Goal: Use online tool/utility: Use online tool/utility

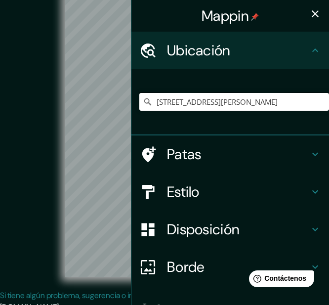
click at [247, 104] on input "[STREET_ADDRESS][PERSON_NAME]" at bounding box center [234, 102] width 190 height 18
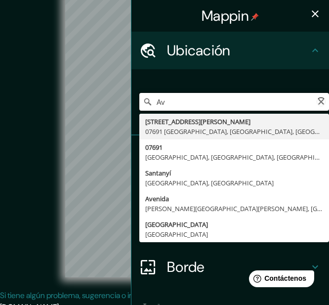
type input "A"
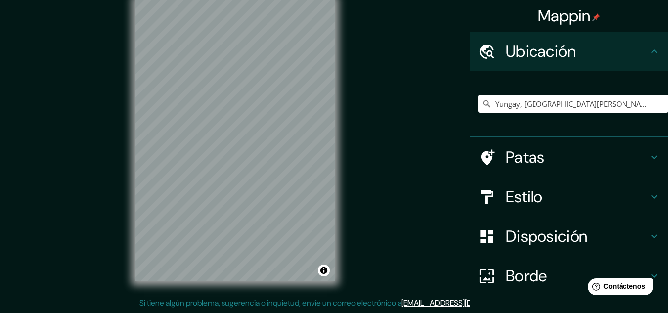
drag, startPoint x: 348, startPoint y: 58, endPoint x: 385, endPoint y: 100, distance: 56.4
click at [329, 100] on div "© Mapbox © OpenStreetMap Mejorar este mapa" at bounding box center [235, 141] width 601 height 282
drag, startPoint x: 340, startPoint y: 105, endPoint x: 552, endPoint y: 156, distance: 217.1
click at [329, 156] on h4 "Patas" at bounding box center [577, 157] width 142 height 20
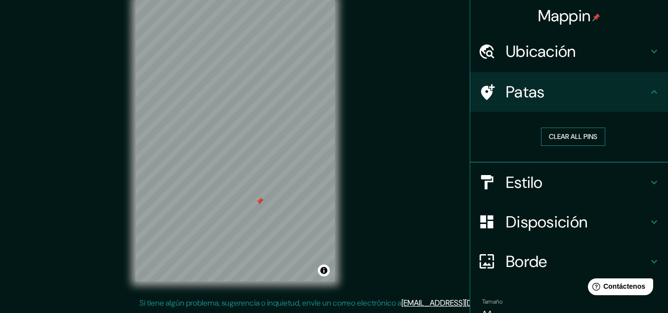
click at [329, 138] on button "Clear all pins" at bounding box center [573, 136] width 64 height 18
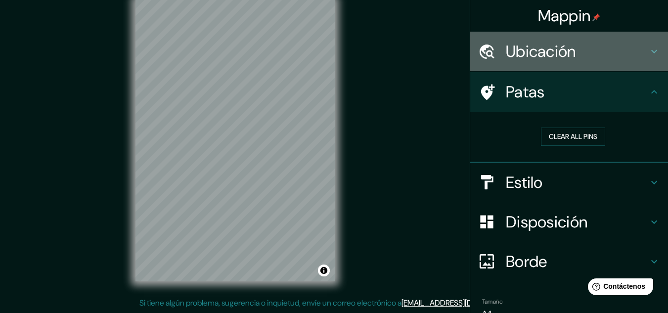
click at [329, 52] on font "Ubicación" at bounding box center [541, 51] width 70 height 21
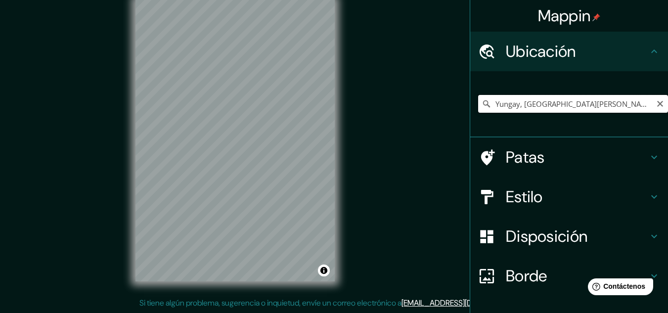
click at [329, 106] on input "Yungay, [GEOGRAPHIC_DATA][PERSON_NAME], [GEOGRAPHIC_DATA]" at bounding box center [573, 104] width 190 height 18
click at [329, 103] on input "Yungay, [GEOGRAPHIC_DATA][PERSON_NAME], [GEOGRAPHIC_DATA]" at bounding box center [573, 104] width 190 height 18
drag, startPoint x: 515, startPoint y: 104, endPoint x: 443, endPoint y: 104, distance: 72.2
click at [329, 104] on div "Mappin Ubicación Yungay, [GEOGRAPHIC_DATA][PERSON_NAME], [GEOGRAPHIC_DATA] Yung…" at bounding box center [334, 148] width 668 height 329
drag, startPoint x: 545, startPoint y: 104, endPoint x: 423, endPoint y: 112, distance: 122.3
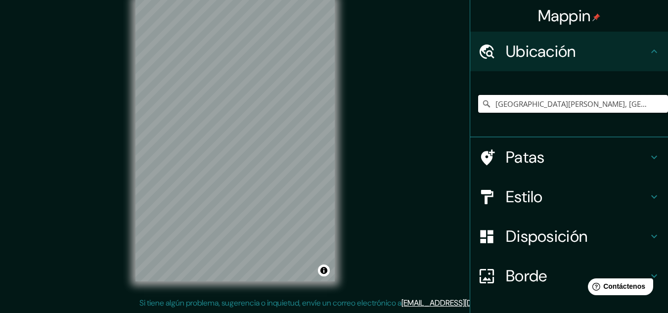
click at [329, 112] on div "Mappin Ubicación Región [PERSON_NAME][GEOGRAPHIC_DATA], [GEOGRAPHIC_DATA] Regió…" at bounding box center [334, 148] width 668 height 329
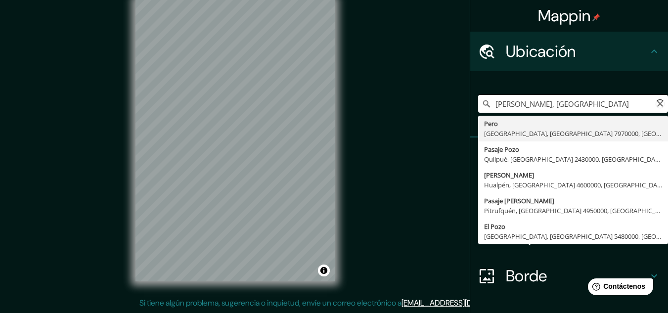
type input "[PERSON_NAME] , [GEOGRAPHIC_DATA]"
drag, startPoint x: 570, startPoint y: 107, endPoint x: 445, endPoint y: 108, distance: 124.5
click at [329, 108] on div "Mappin Ubicación [PERSON_NAME][GEOGRAPHIC_DATA] , [GEOGRAPHIC_DATA] [GEOGRAPHIC…" at bounding box center [334, 148] width 668 height 329
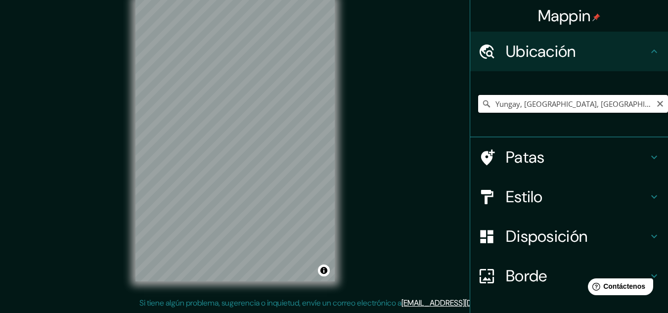
drag, startPoint x: 541, startPoint y: 104, endPoint x: 517, endPoint y: 102, distance: 23.8
click at [329, 102] on input "Yungay, [GEOGRAPHIC_DATA], [GEOGRAPHIC_DATA][PERSON_NAME], [GEOGRAPHIC_DATA]" at bounding box center [573, 104] width 190 height 18
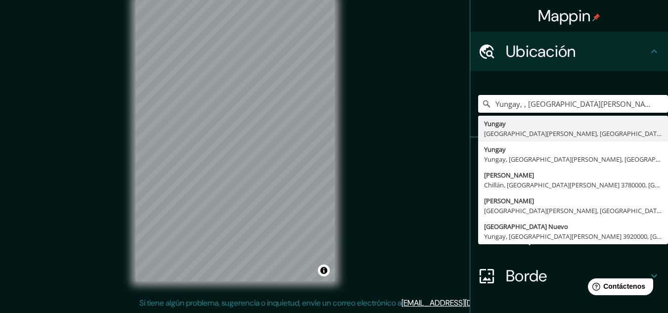
type input "Yungay, , [GEOGRAPHIC_DATA][PERSON_NAME], [GEOGRAPHIC_DATA]"
